Goal: Information Seeking & Learning: Learn about a topic

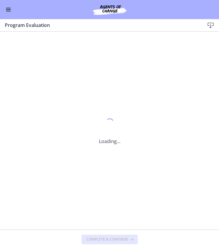
scroll to position [64, 0]
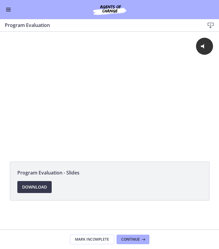
click at [8, 9] on button "Enable menu" at bounding box center [8, 9] width 7 height 7
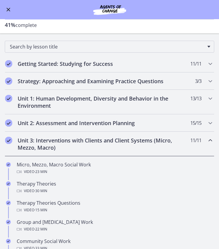
scroll to position [28, 0]
click at [73, 144] on h2 "Unit 3: Interventions with Clients and Client Systems (Micro, Mezzo, Macro)" at bounding box center [104, 143] width 173 height 14
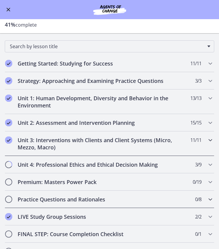
scroll to position [40, 0]
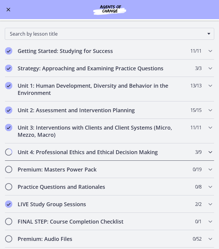
click at [71, 156] on div "Unit 4: Professional Ethics and Ethical Decision Making 3 / 9 Completed" at bounding box center [110, 151] width 210 height 17
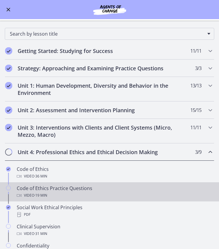
click at [76, 191] on div "Code of Ethics Practice Questions Video · 19 min" at bounding box center [116, 192] width 198 height 14
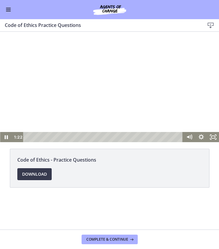
click at [191, 83] on div at bounding box center [109, 87] width 219 height 110
click at [183, 79] on div at bounding box center [109, 87] width 219 height 110
click at [177, 105] on div at bounding box center [109, 87] width 219 height 110
click at [161, 96] on div at bounding box center [109, 87] width 219 height 110
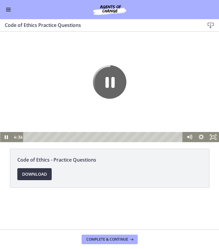
click at [41, 175] on span "Download Opens in a new window" at bounding box center [34, 174] width 25 height 7
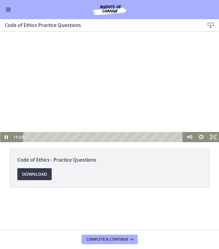
click at [103, 89] on div at bounding box center [109, 87] width 219 height 110
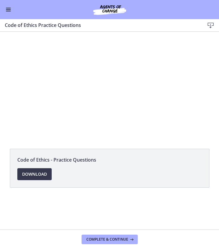
click at [103, 89] on div at bounding box center [109, 87] width 219 height 110
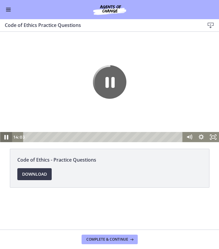
click at [6, 138] on icon "Pause" at bounding box center [6, 137] width 14 height 12
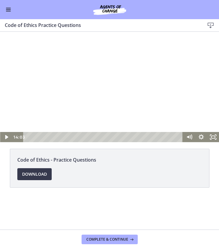
click at [175, 90] on div at bounding box center [109, 87] width 219 height 110
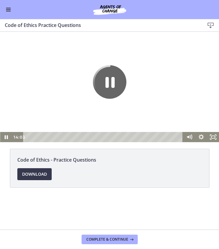
click at [149, 121] on div at bounding box center [109, 87] width 219 height 110
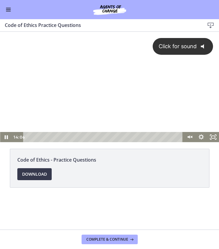
click at [107, 115] on div "Click for sound @keyframes VOLUME_SMALL_WAVE_FLASH { 0% { opacity: 0; } 33% { o…" at bounding box center [109, 82] width 219 height 100
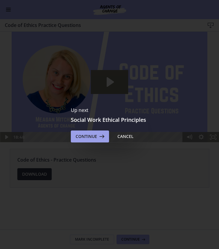
click at [97, 137] on icon at bounding box center [101, 136] width 8 height 7
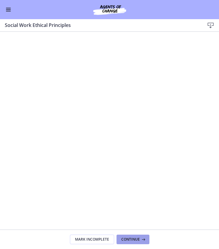
click at [136, 237] on span "Continue" at bounding box center [130, 239] width 19 height 5
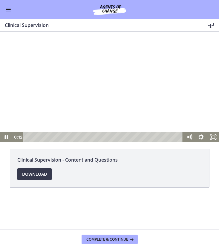
click at [137, 95] on div at bounding box center [109, 87] width 219 height 110
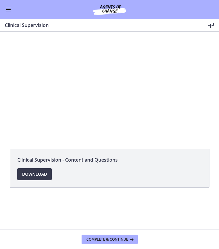
click at [7, 11] on span "Enable menu" at bounding box center [8, 11] width 5 height 1
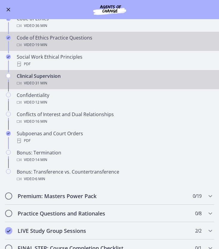
scroll to position [191, 0]
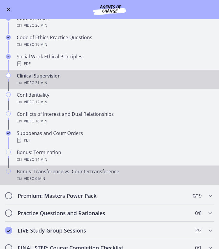
click at [109, 175] on div "Video · 6 min" at bounding box center [116, 178] width 198 height 7
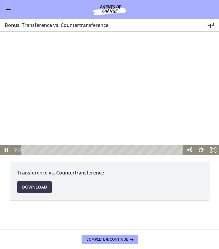
click at [175, 150] on div "Playbar" at bounding box center [103, 150] width 155 height 10
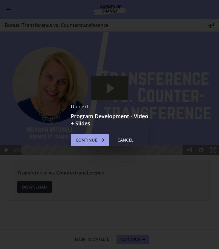
click at [103, 139] on icon at bounding box center [101, 139] width 8 height 7
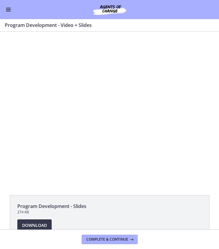
scroll to position [190, 0]
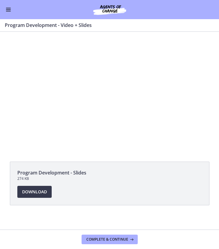
click at [10, 8] on span "Enable menu" at bounding box center [8, 8] width 5 height 1
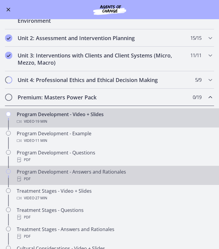
scroll to position [111, 0]
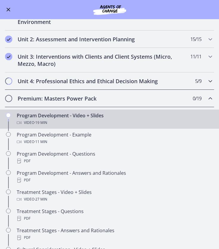
click at [69, 82] on h2 "Unit 4: Professional Ethics and Ethical Decision Making" at bounding box center [104, 80] width 173 height 7
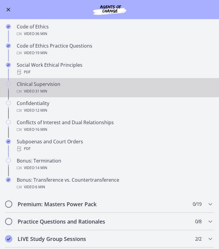
scroll to position [179, 0]
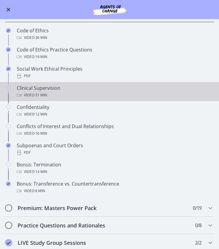
click at [72, 90] on div "Clinical Supervision Video · 31 min" at bounding box center [116, 91] width 198 height 14
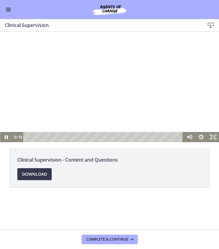
click at [81, 104] on div at bounding box center [109, 87] width 219 height 110
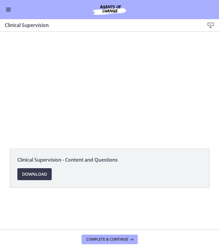
click at [8, 10] on button "Enable menu" at bounding box center [8, 9] width 7 height 7
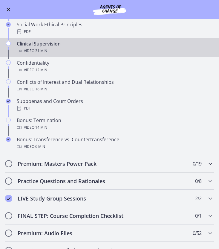
scroll to position [223, 0]
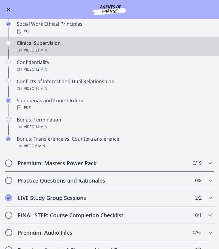
click at [50, 163] on h2 "Premium: Masters Power Pack" at bounding box center [104, 162] width 173 height 7
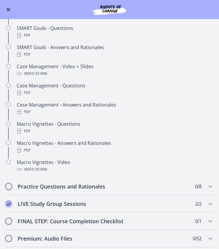
scroll to position [476, 0]
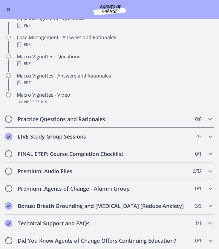
click at [110, 120] on h2 "Practice Questions and Rationales" at bounding box center [104, 118] width 173 height 7
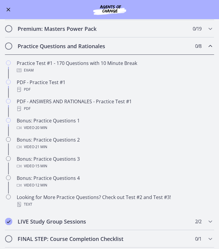
scroll to position [179, 0]
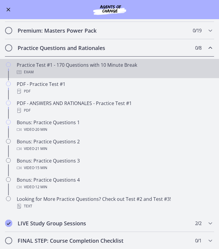
click at [120, 70] on div "Exam" at bounding box center [116, 72] width 198 height 7
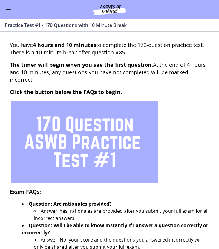
click at [11, 12] on button "Enable menu" at bounding box center [8, 9] width 7 height 7
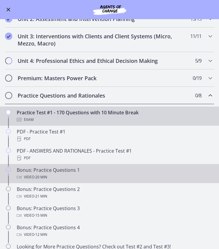
scroll to position [122, 0]
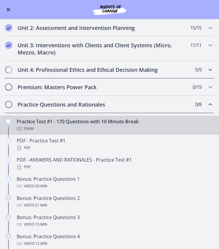
click at [68, 71] on h2 "Unit 4: Professional Ethics and Ethical Decision Making" at bounding box center [104, 69] width 173 height 7
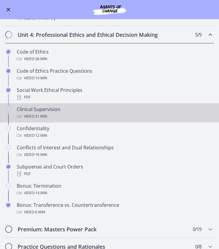
scroll to position [158, 0]
